Goal: Task Accomplishment & Management: Manage account settings

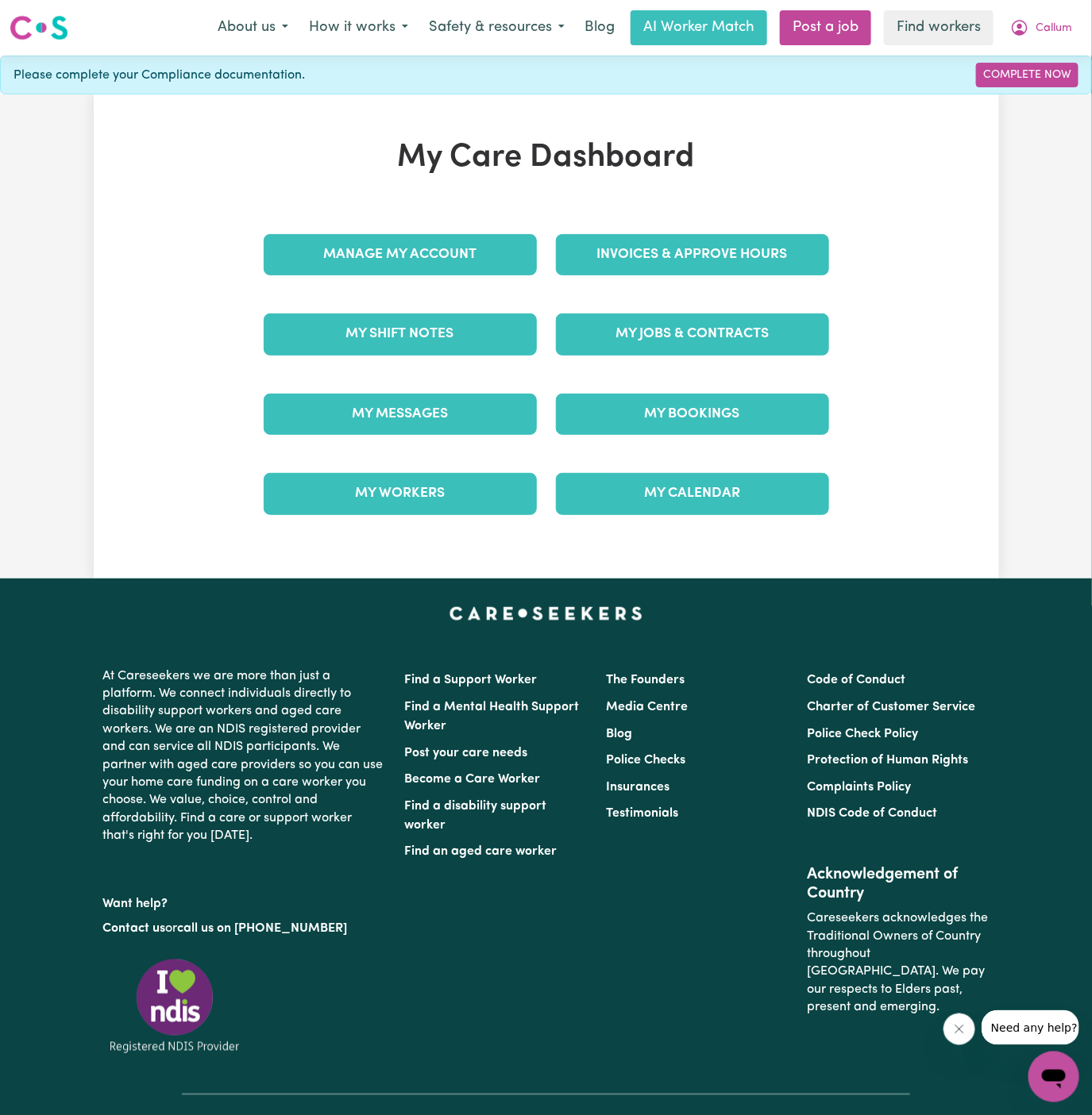
click at [659, 300] on div "My Jobs & Contracts" at bounding box center [692, 334] width 292 height 79
click at [671, 324] on link "My Jobs & Contracts" at bounding box center [692, 334] width 273 height 41
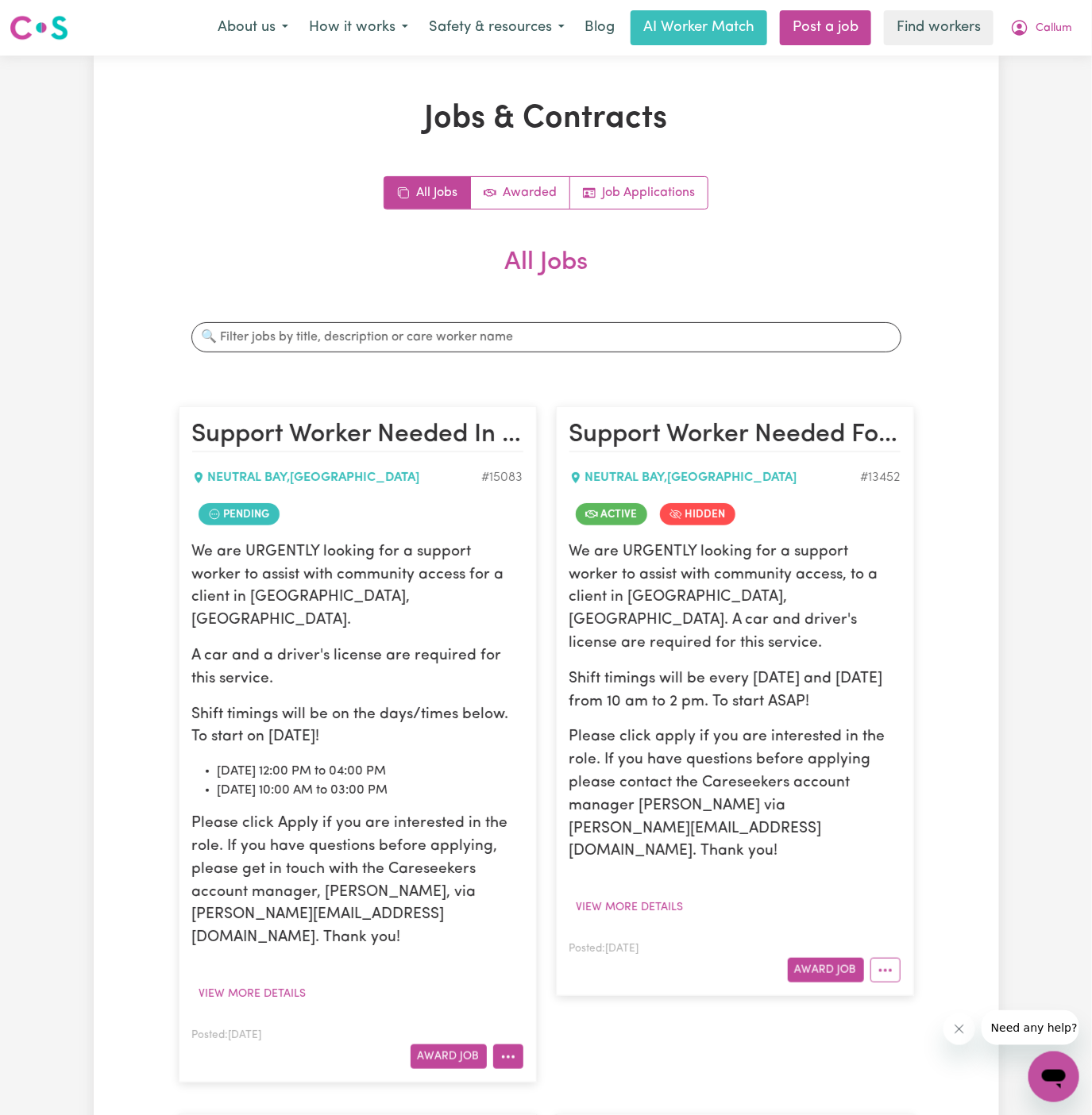
click at [504, 1049] on icon "More options" at bounding box center [508, 1057] width 16 height 16
click at [569, 846] on link "View/Edit Contract" at bounding box center [570, 862] width 154 height 32
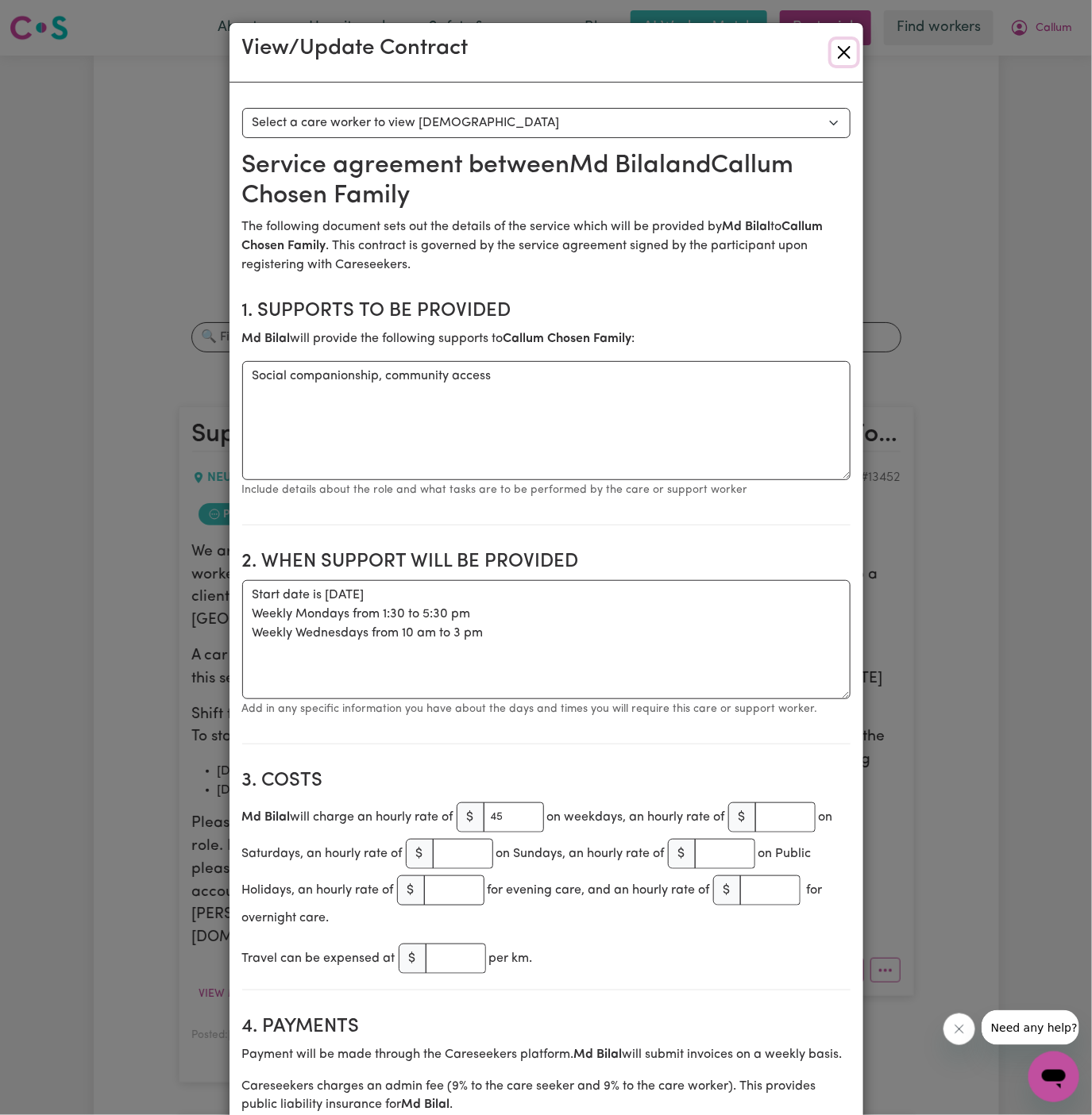
click at [841, 60] on button "Close" at bounding box center [844, 52] width 25 height 25
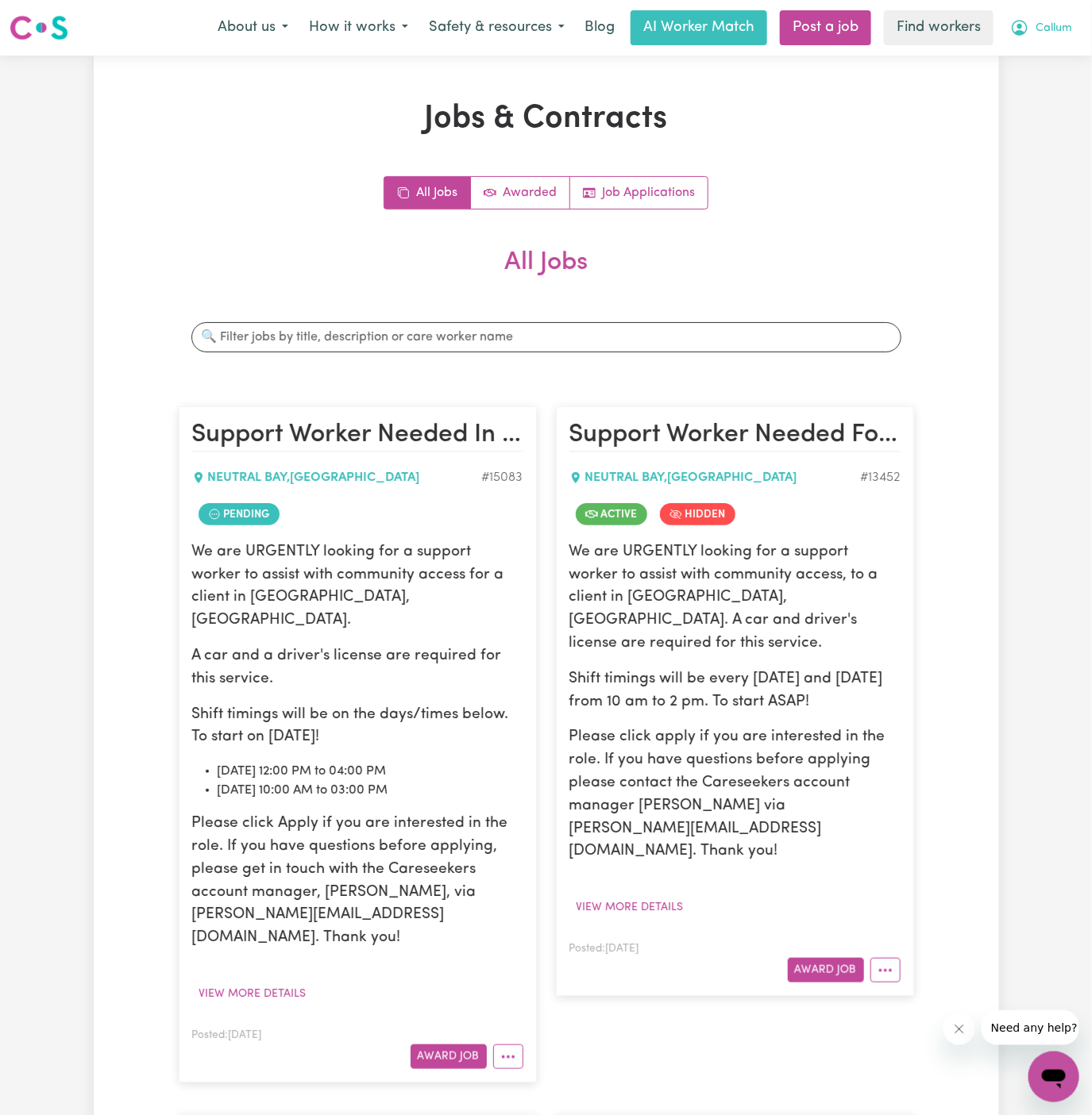
click at [1018, 21] on icon "My Account" at bounding box center [1020, 28] width 16 height 16
click at [1008, 89] on link "Logout" at bounding box center [1018, 90] width 125 height 30
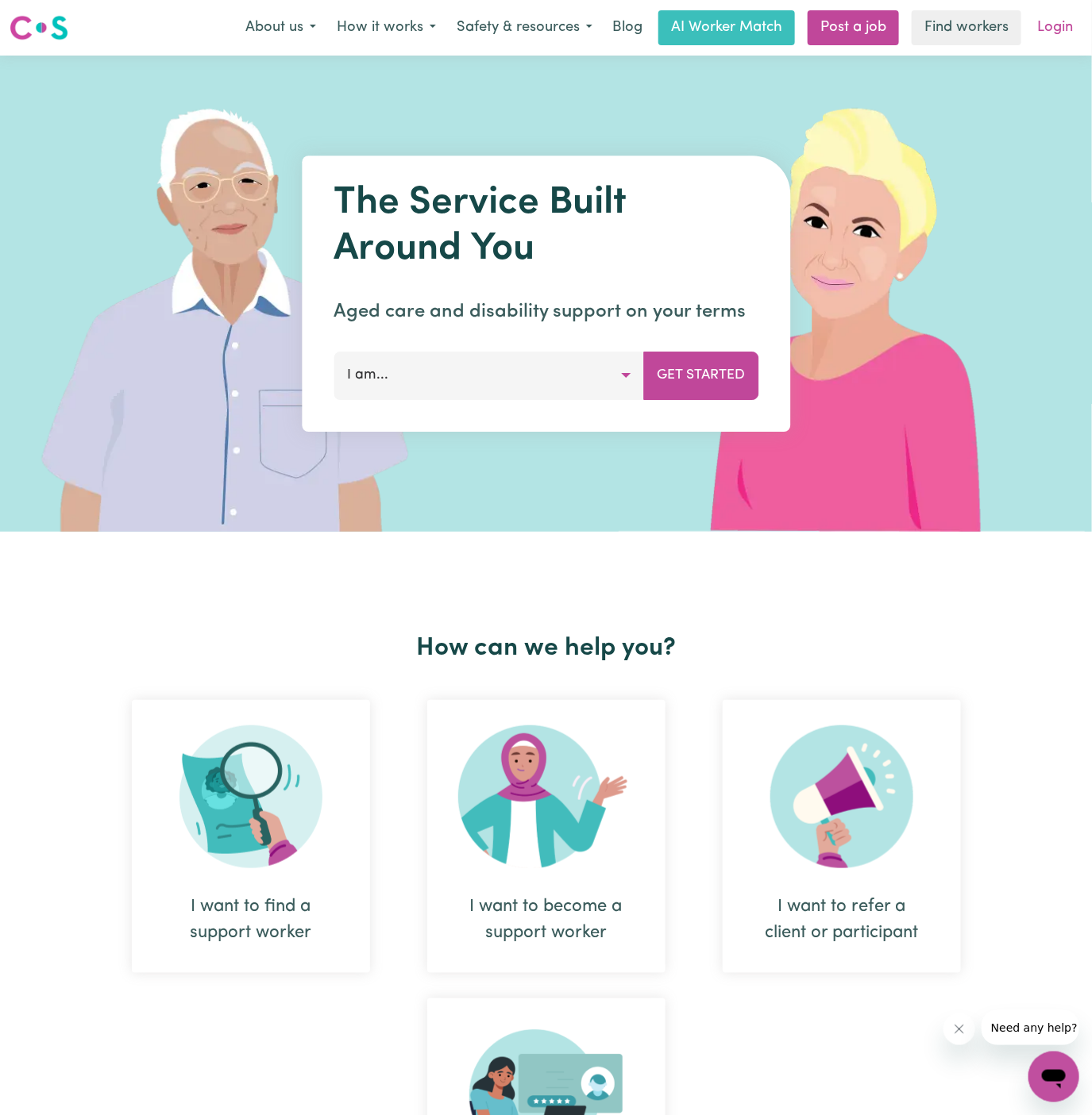
click at [1050, 31] on link "Login" at bounding box center [1054, 27] width 55 height 35
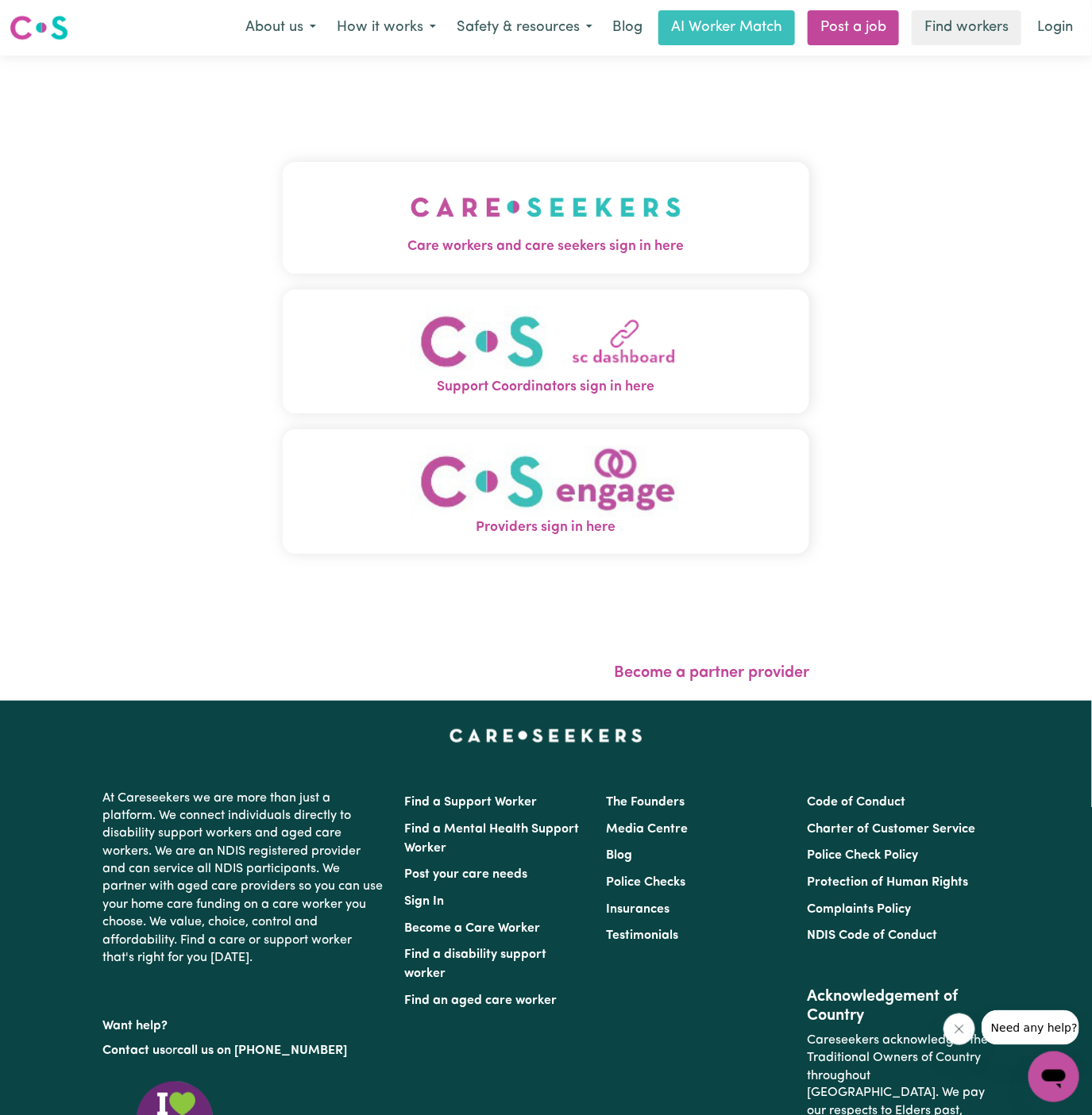
click at [420, 215] on img "Care workers and care seekers sign in here" at bounding box center [546, 207] width 271 height 59
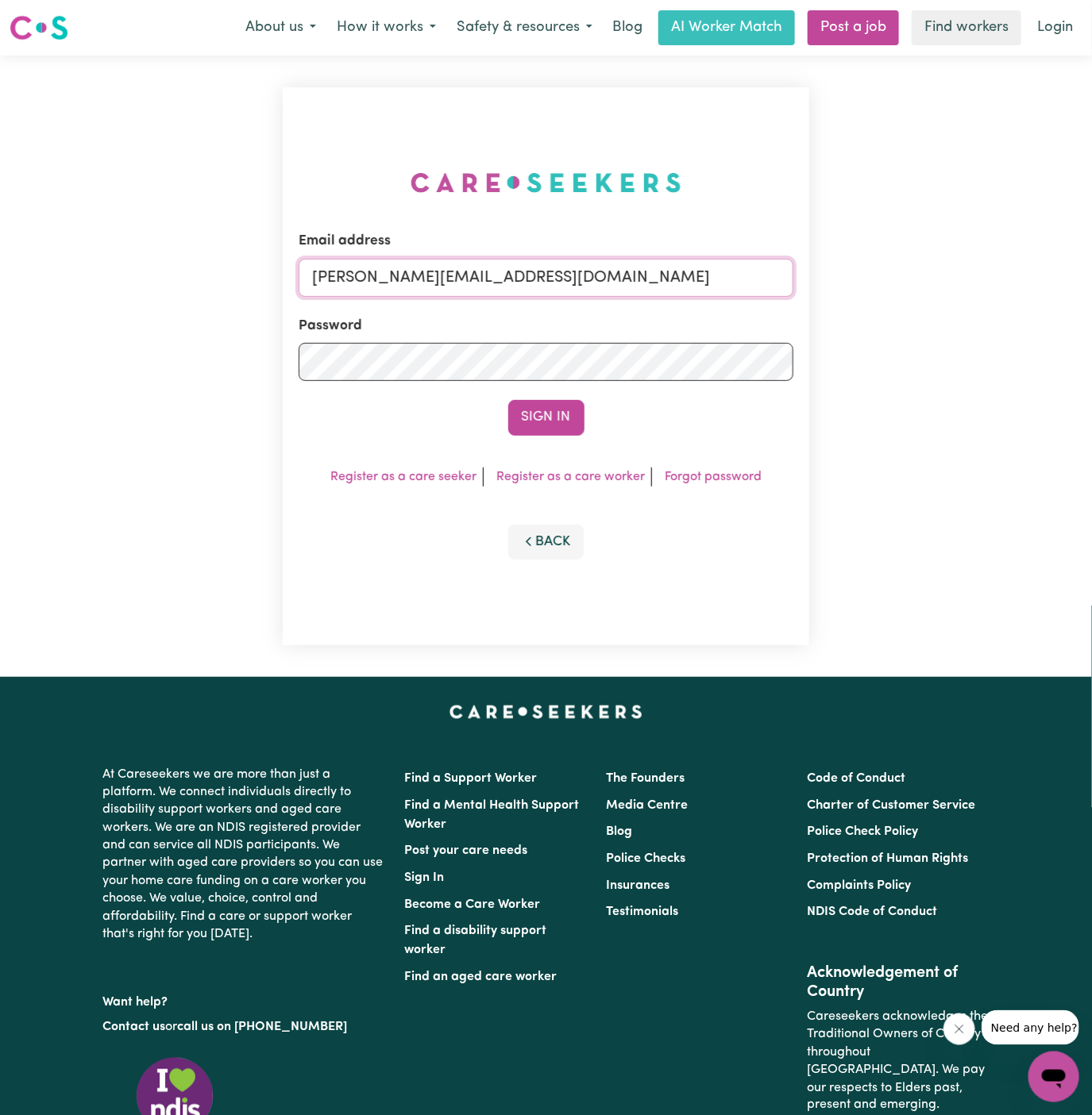
click at [640, 272] on input "[PERSON_NAME][EMAIL_ADDRESS][DOMAIN_NAME]" at bounding box center [546, 278] width 495 height 38
drag, startPoint x: 399, startPoint y: 270, endPoint x: 864, endPoint y: 318, distance: 467.5
click at [864, 318] on div "Email address [EMAIL_ADDRESS][DOMAIN_NAME] Password Sign In Register as a care …" at bounding box center [546, 366] width 1092 height 622
click at [412, 275] on input "superuser~B: [PERSON_NAME][EMAIL_ADDRESS][DOMAIN_NAME]" at bounding box center [546, 278] width 495 height 38
type input "superuser~[PERSON_NAME][EMAIL_ADDRESS][DOMAIN_NAME]"
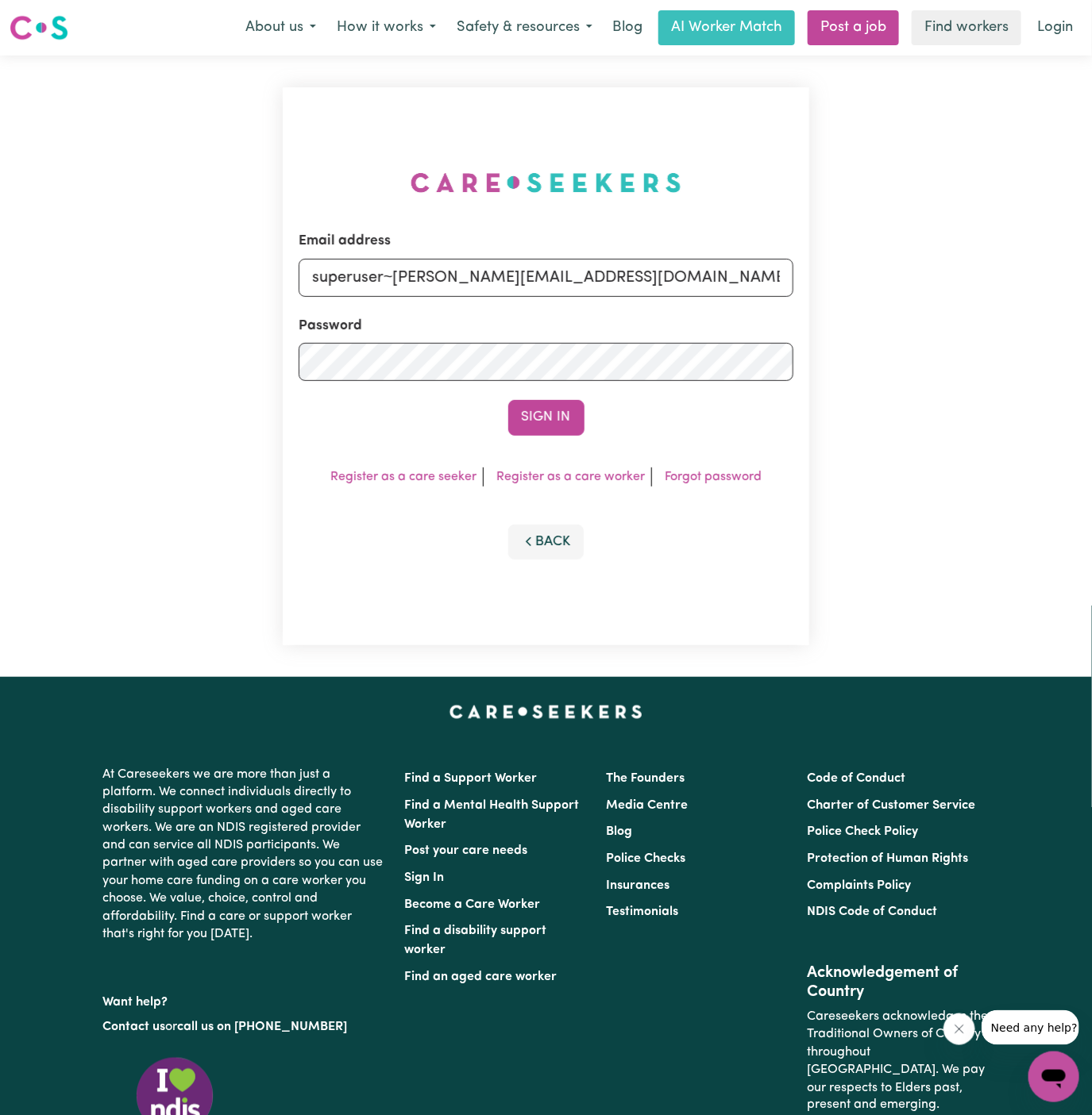
click at [508, 400] on button "Sign In" at bounding box center [546, 417] width 76 height 35
